Goal: Contribute content: Add original content to the website for others to see

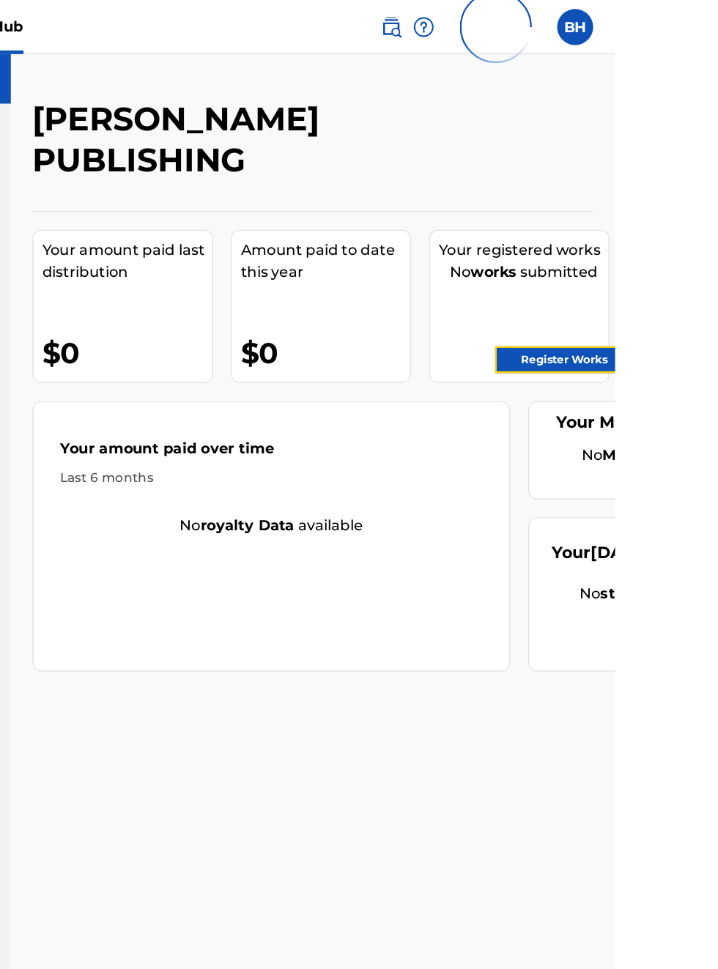
click at [691, 288] on link "Register Works" at bounding box center [676, 292] width 113 height 22
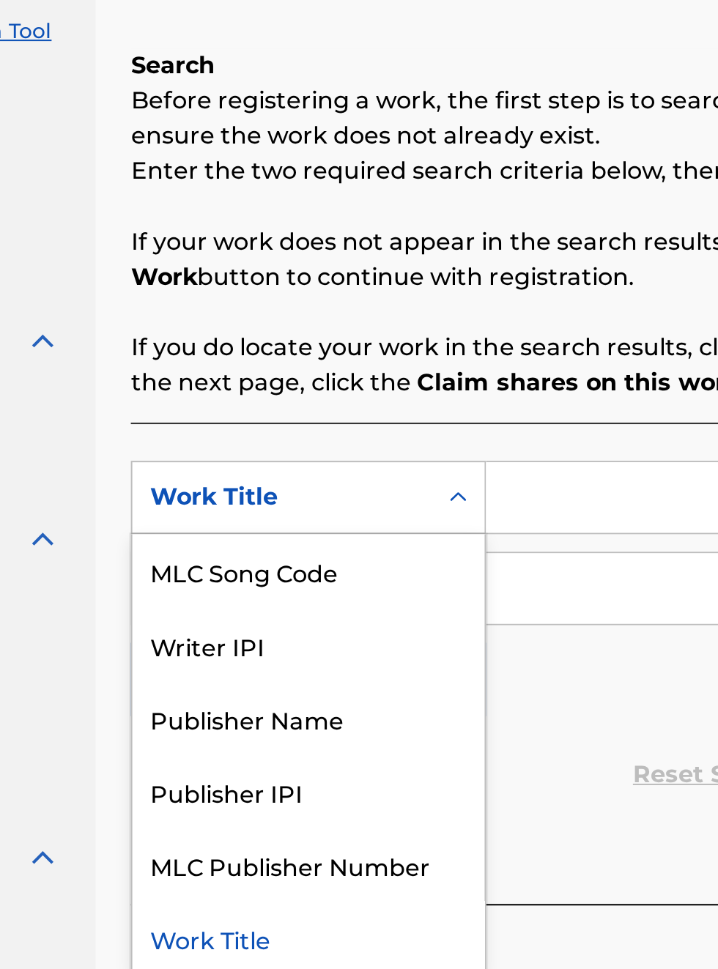
scroll to position [230, 179]
click at [313, 628] on div "Publisher IPI" at bounding box center [333, 624] width 176 height 37
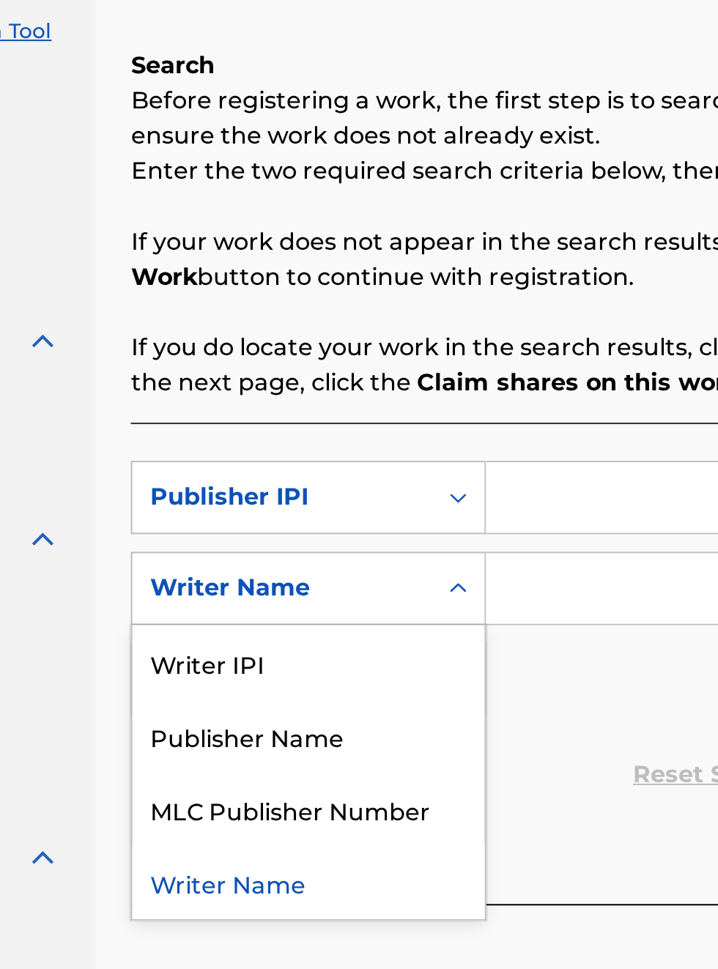
click at [383, 631] on div "MLC Publisher Number" at bounding box center [333, 633] width 176 height 37
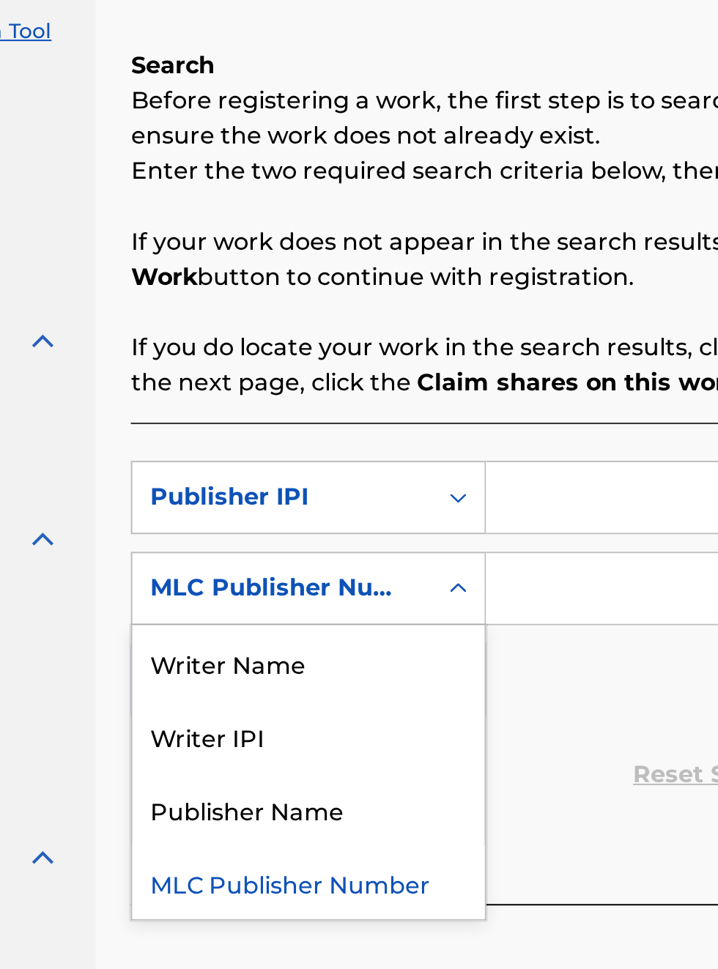
click at [321, 635] on div "Publisher Name" at bounding box center [333, 633] width 176 height 37
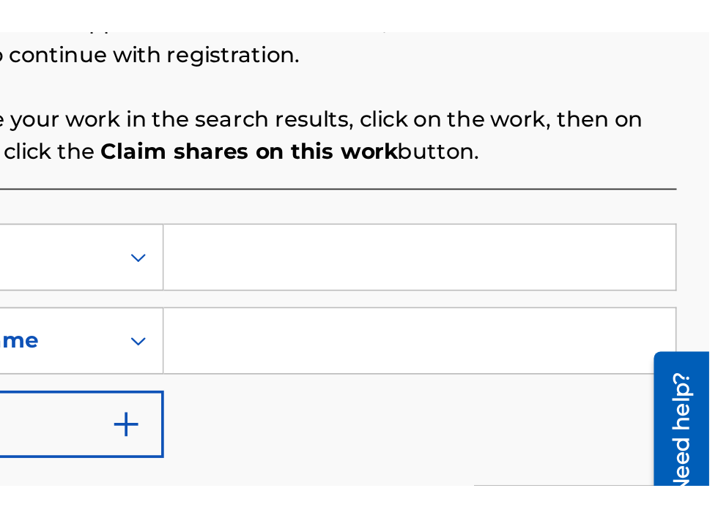
scroll to position [103, 332]
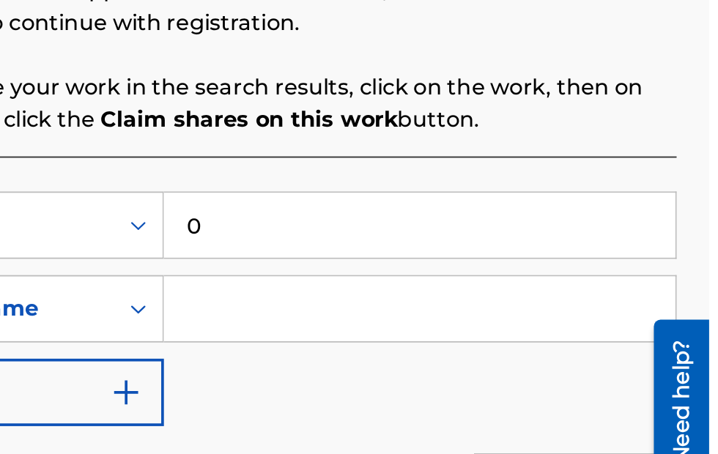
type input "00340604990"
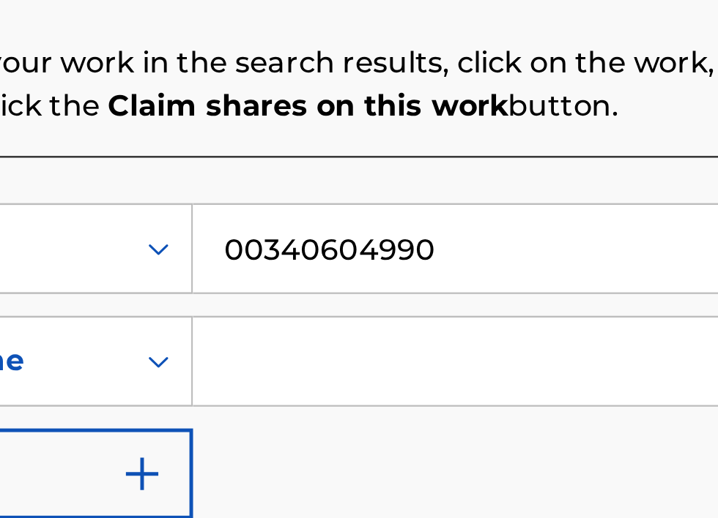
scroll to position [124, 343]
click at [459, 269] on input "Search Form" at bounding box center [561, 270] width 278 height 35
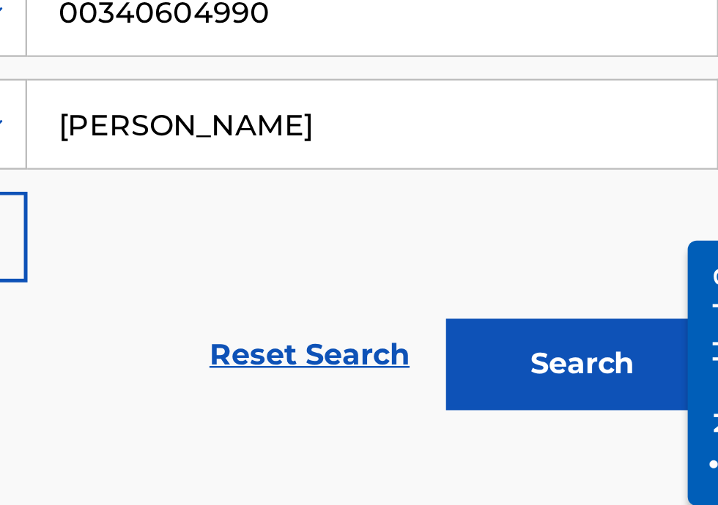
scroll to position [0, 0]
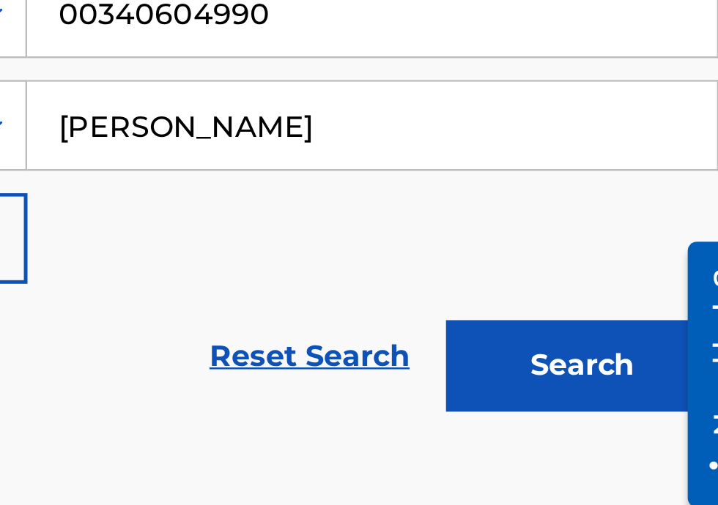
type input "[PERSON_NAME]"
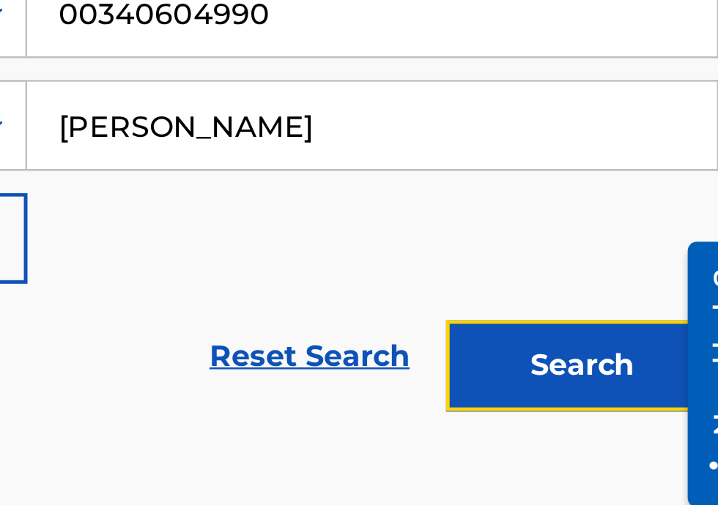
click at [666, 369] on button "Search" at bounding box center [645, 367] width 110 height 37
